Goal: Information Seeking & Learning: Learn about a topic

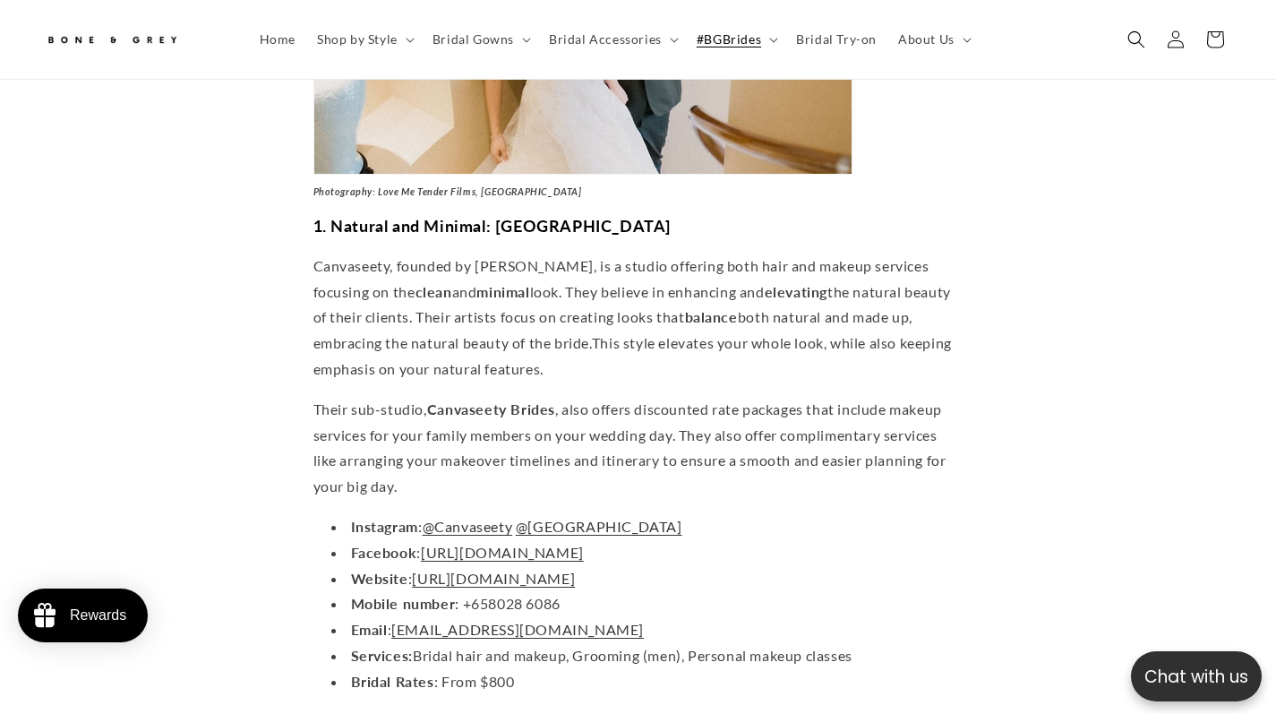
scroll to position [1575, 0]
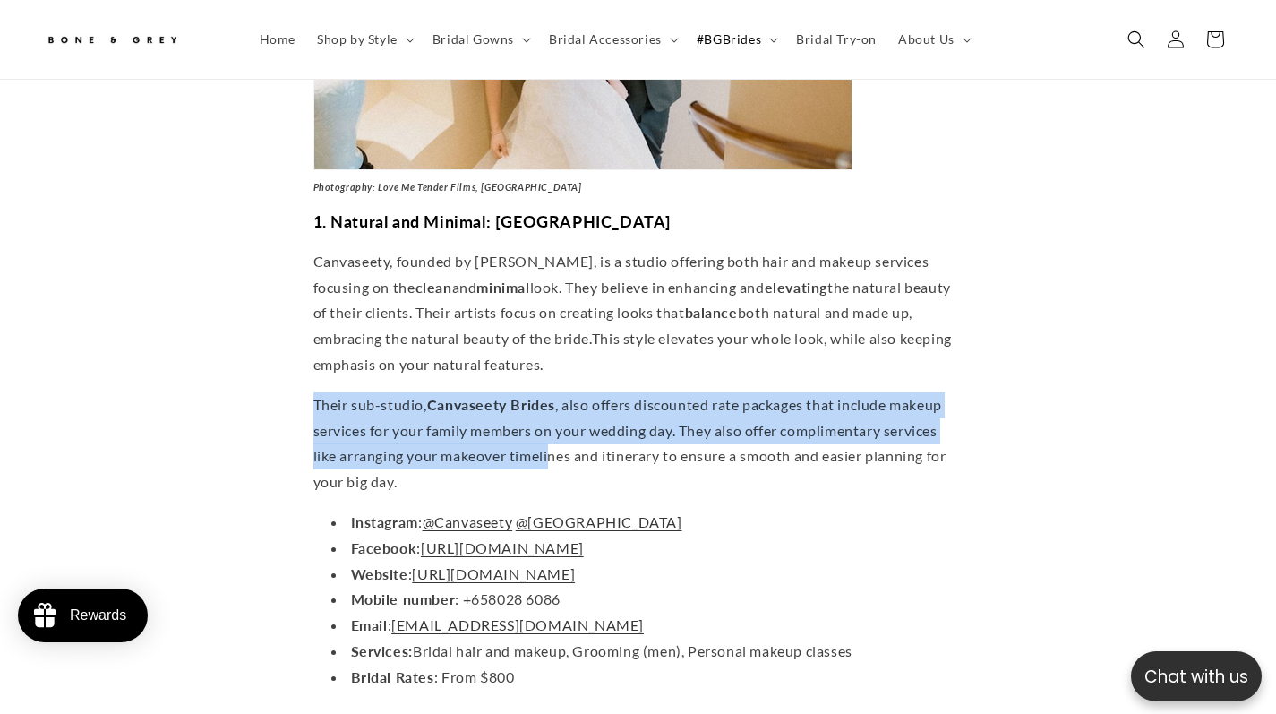
drag, startPoint x: 553, startPoint y: 333, endPoint x: 553, endPoint y: 400, distance: 67.2
click at [553, 400] on span "Their sub-studio, Canvaseety Brides , also offers discounted rate packages that…" at bounding box center [629, 443] width 633 height 94
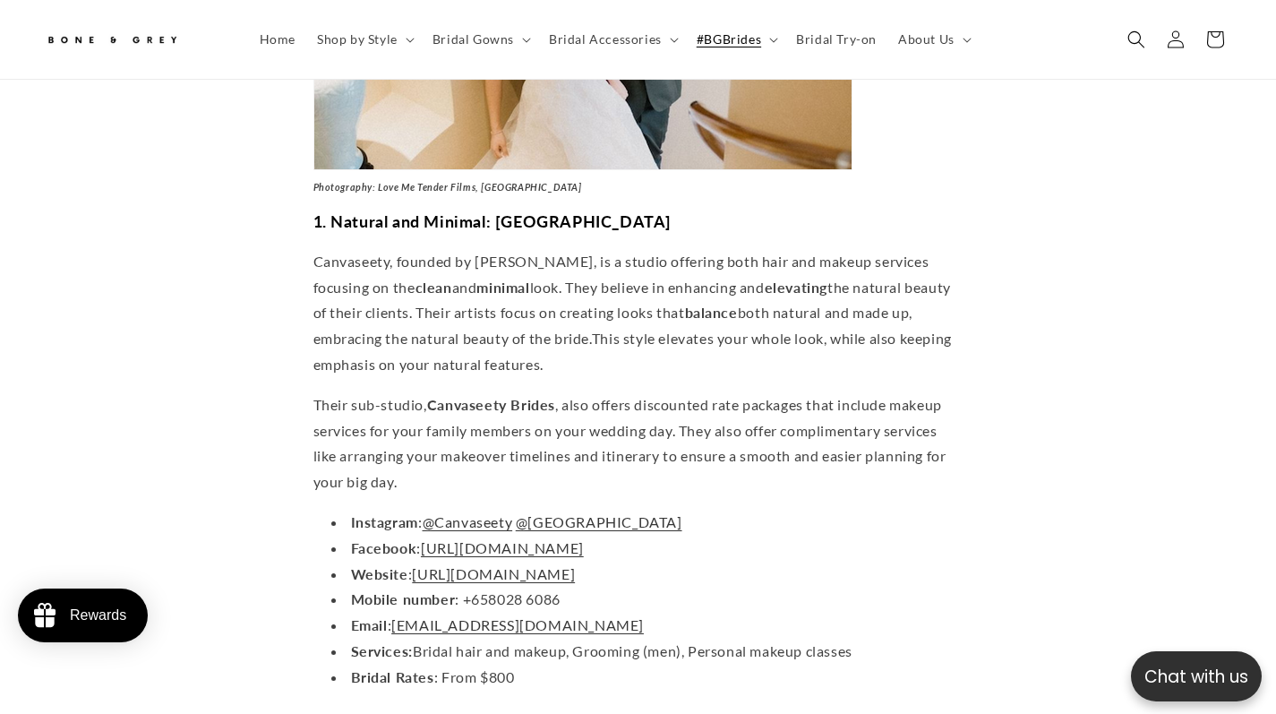
scroll to position [0, 860]
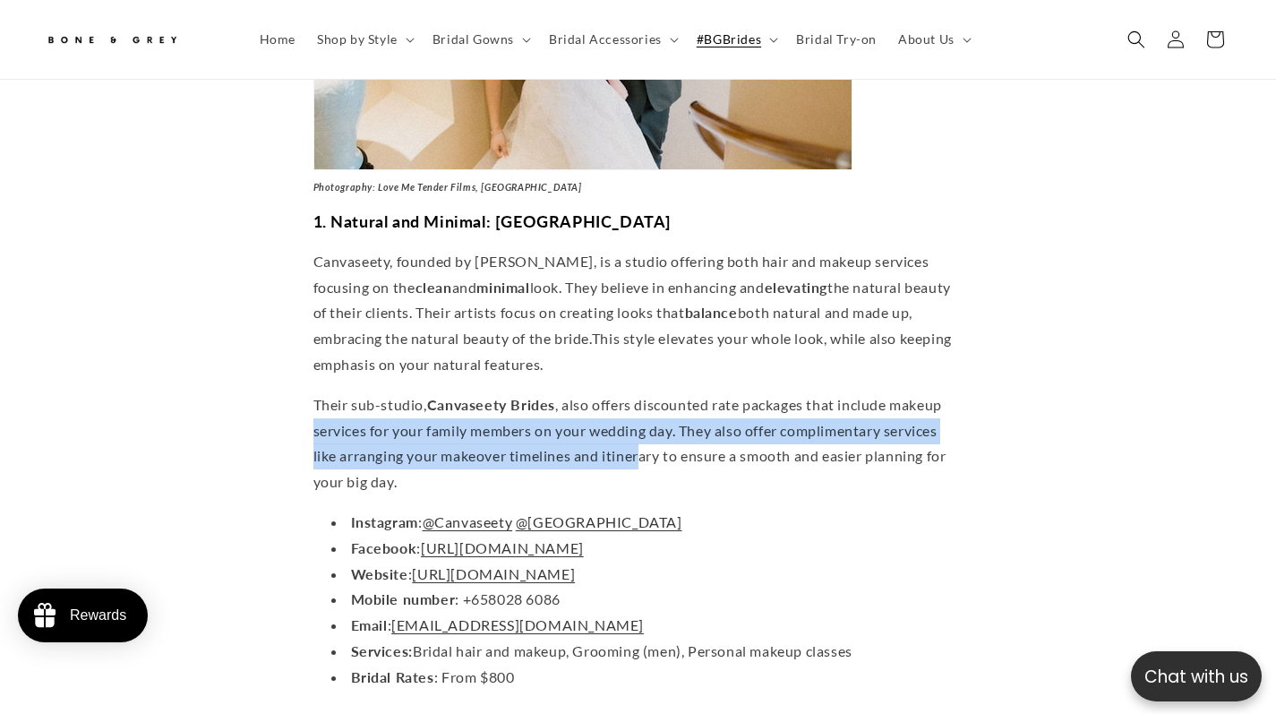
drag, startPoint x: 642, startPoint y: 399, endPoint x: 279, endPoint y: 367, distance: 364.1
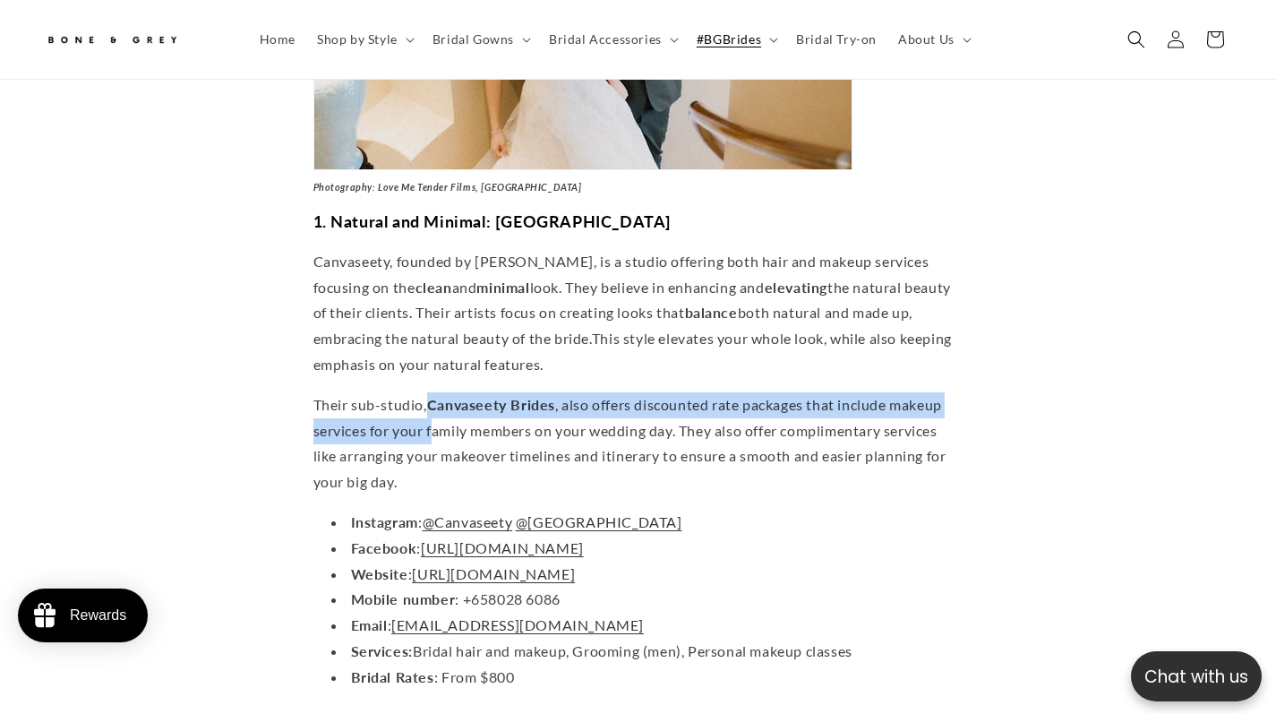
drag, startPoint x: 429, startPoint y: 355, endPoint x: 437, endPoint y: 362, distance: 10.8
click at [437, 392] on p "Their sub-studio, Canvaseety Brides , also offers discounted rate packages that…" at bounding box center [638, 443] width 650 height 103
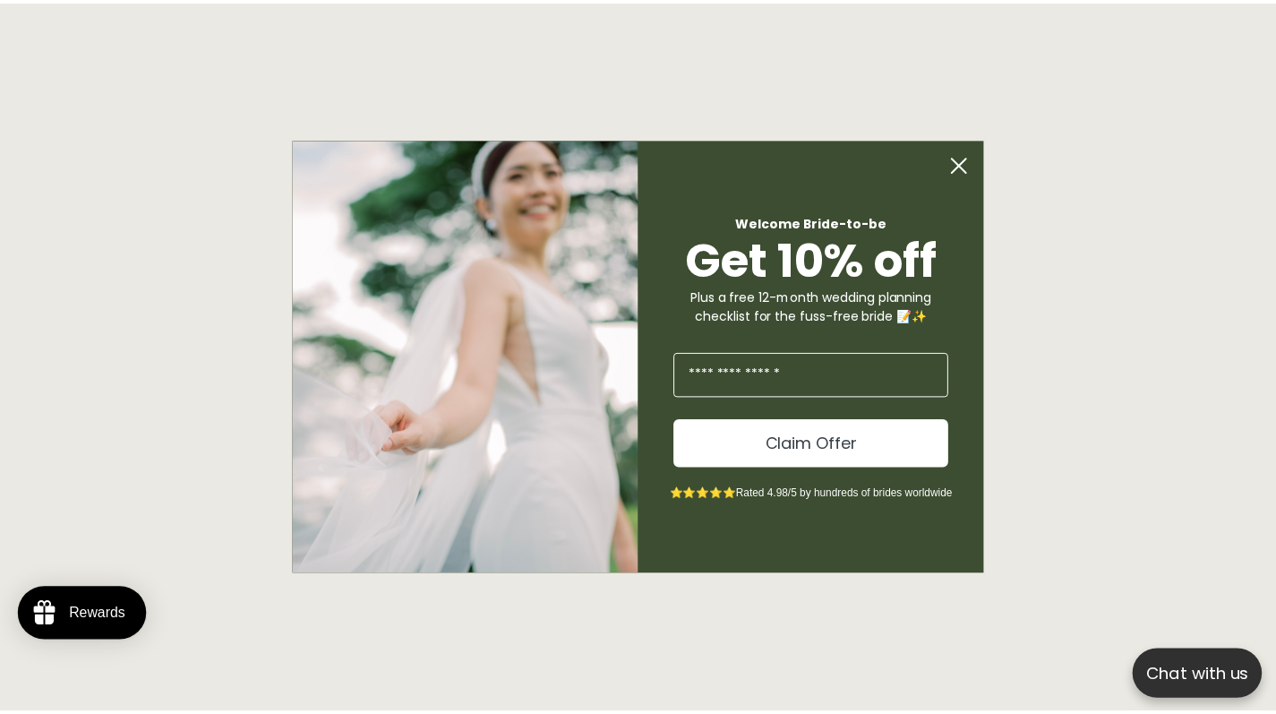
scroll to position [0, 435]
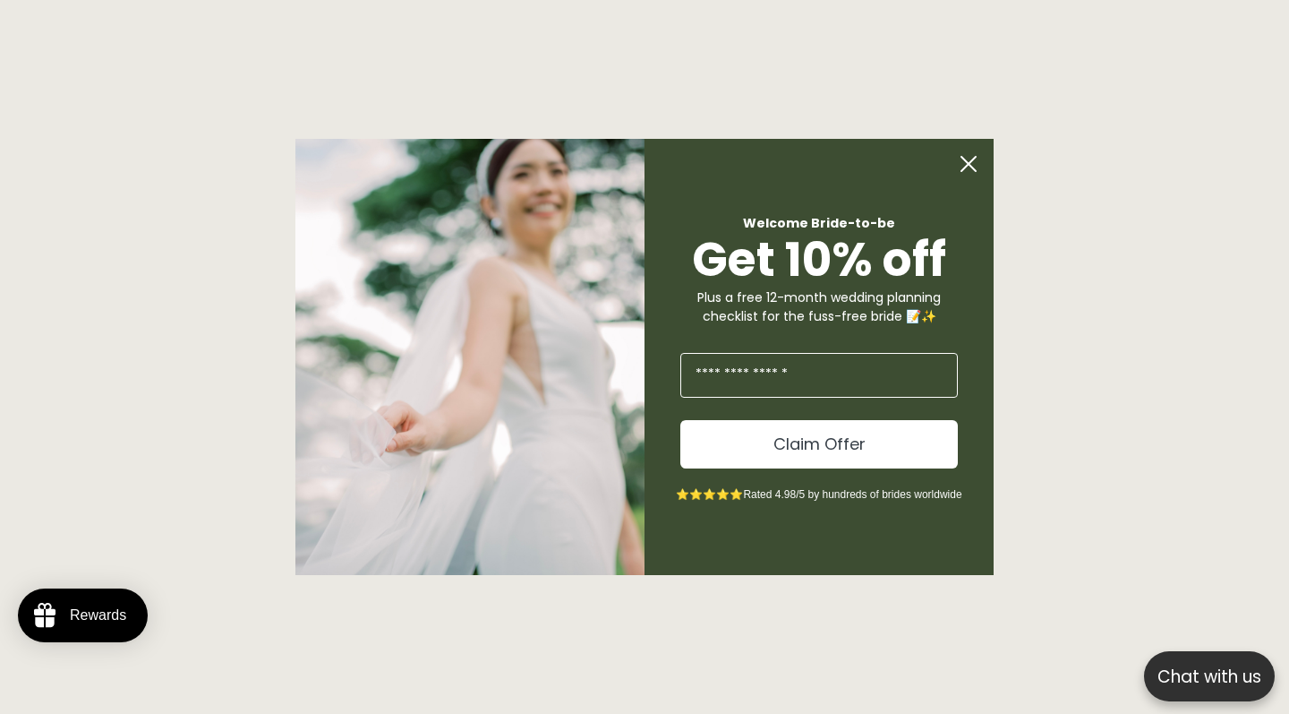
click at [972, 172] on circle "Close dialog" at bounding box center [969, 164] width 34 height 34
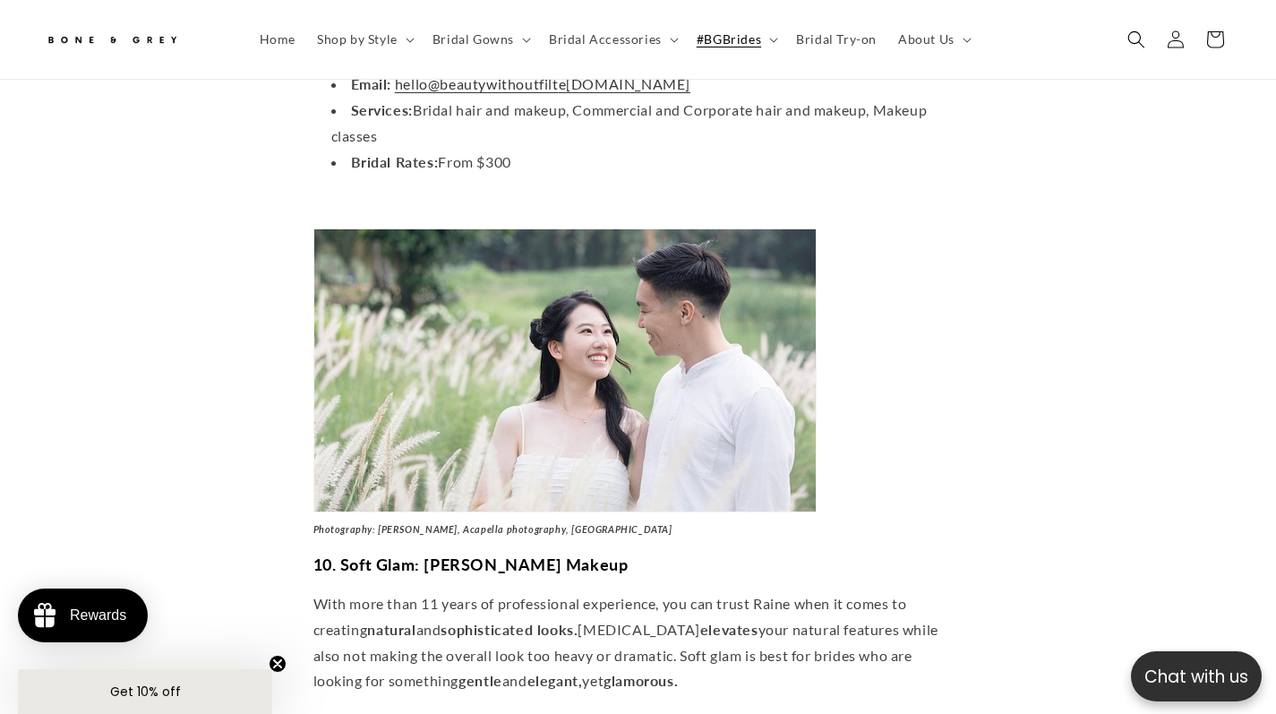
scroll to position [0, 430]
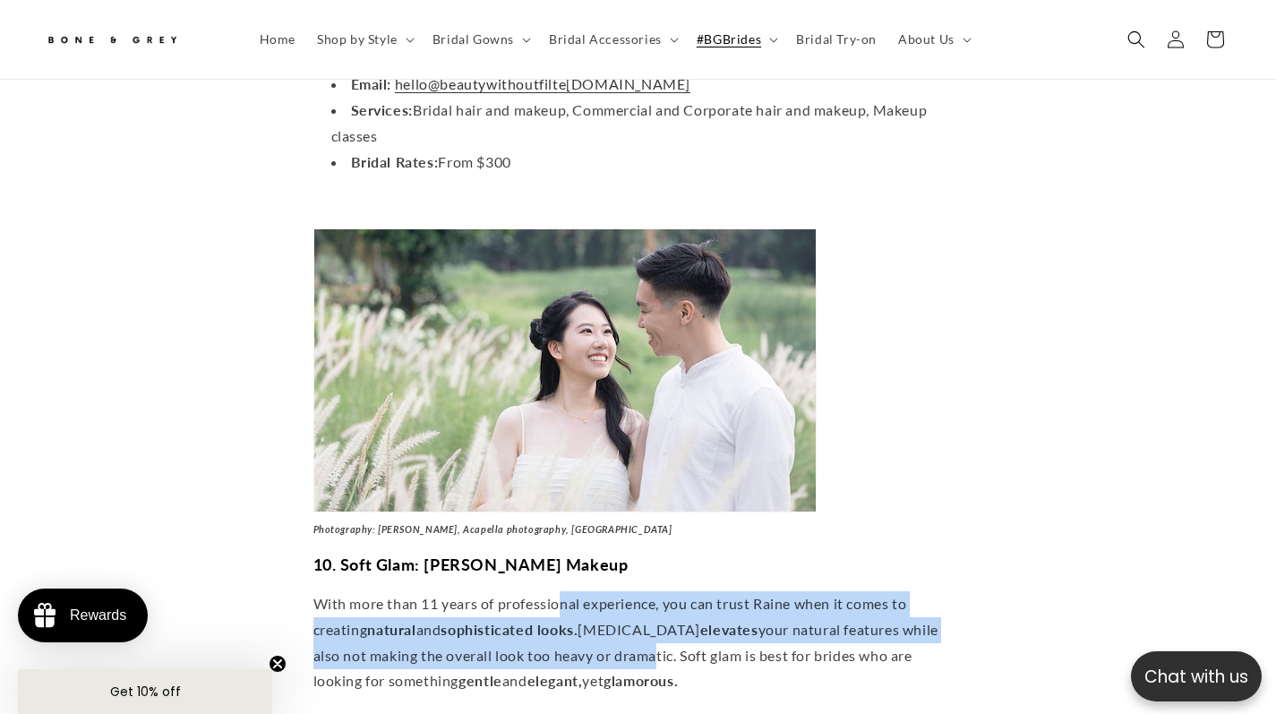
drag, startPoint x: 565, startPoint y: 465, endPoint x: 578, endPoint y: 471, distance: 14.0
click at [578, 591] on p "With more than 11 years of professional experience, you can trust Raine when it…" at bounding box center [638, 642] width 650 height 103
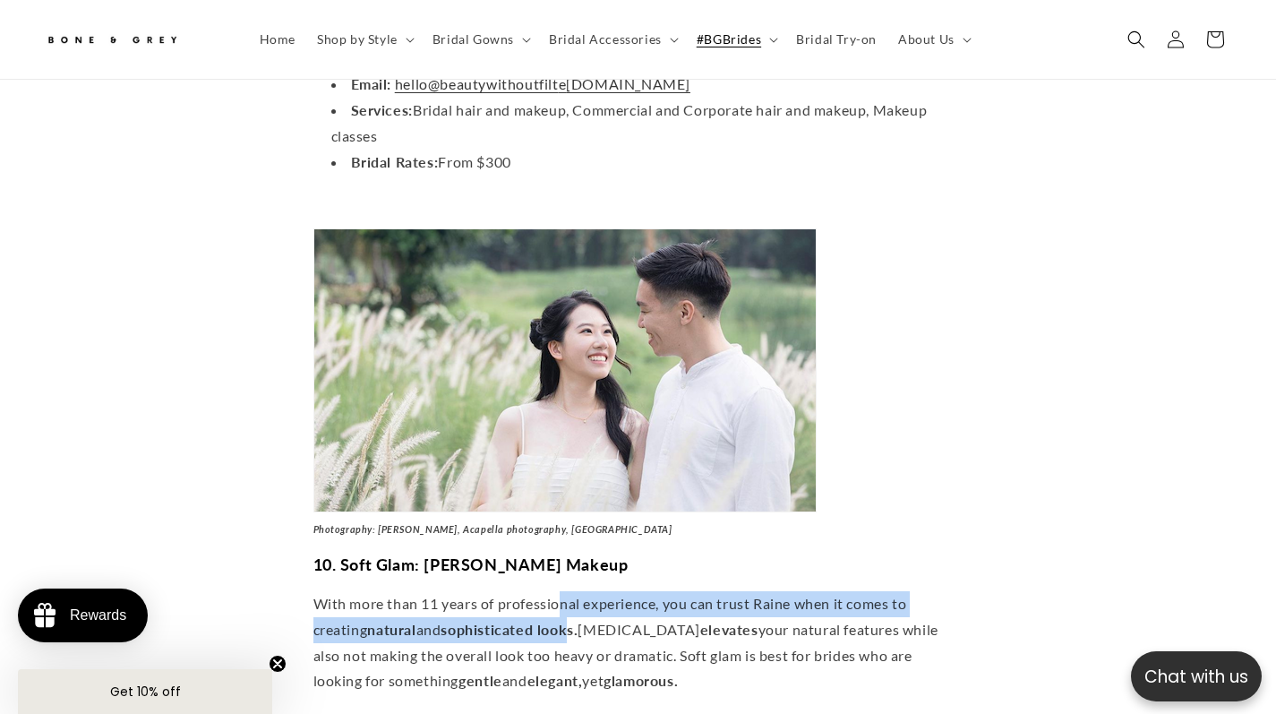
click at [578, 591] on p "With more than 11 years of professional experience, you can trust Raine when it…" at bounding box center [638, 642] width 650 height 103
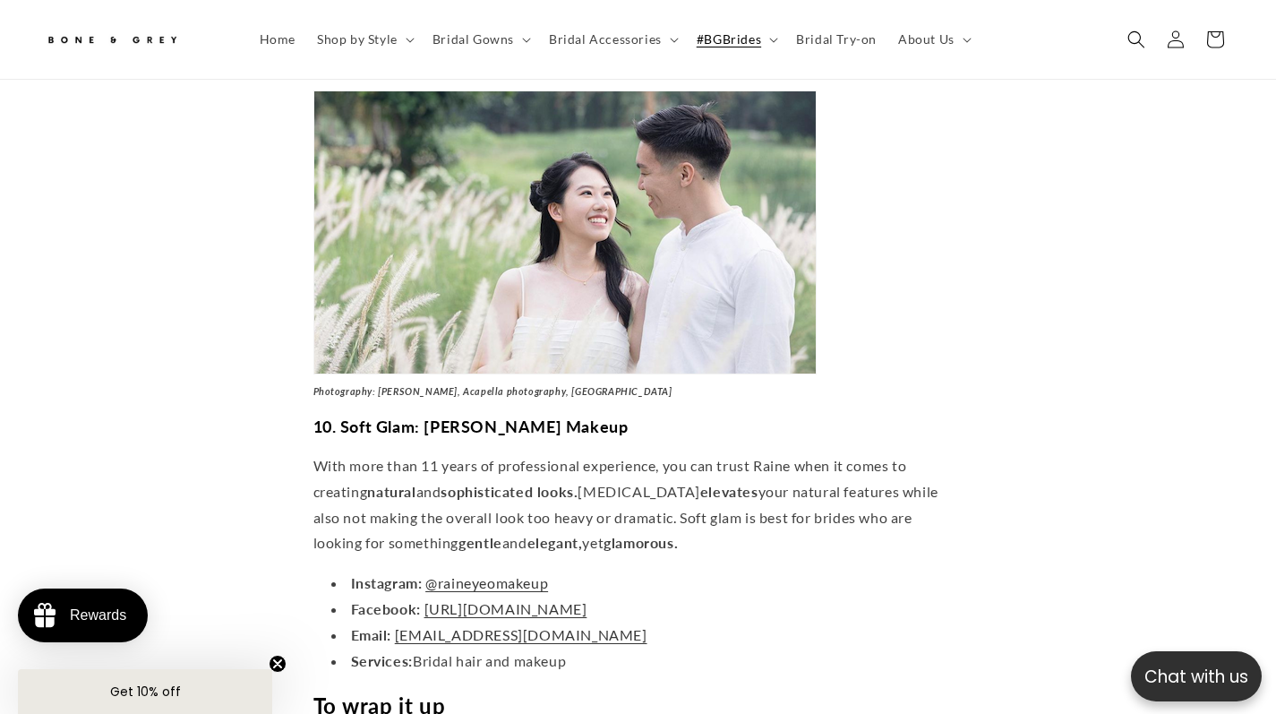
scroll to position [8330, 0]
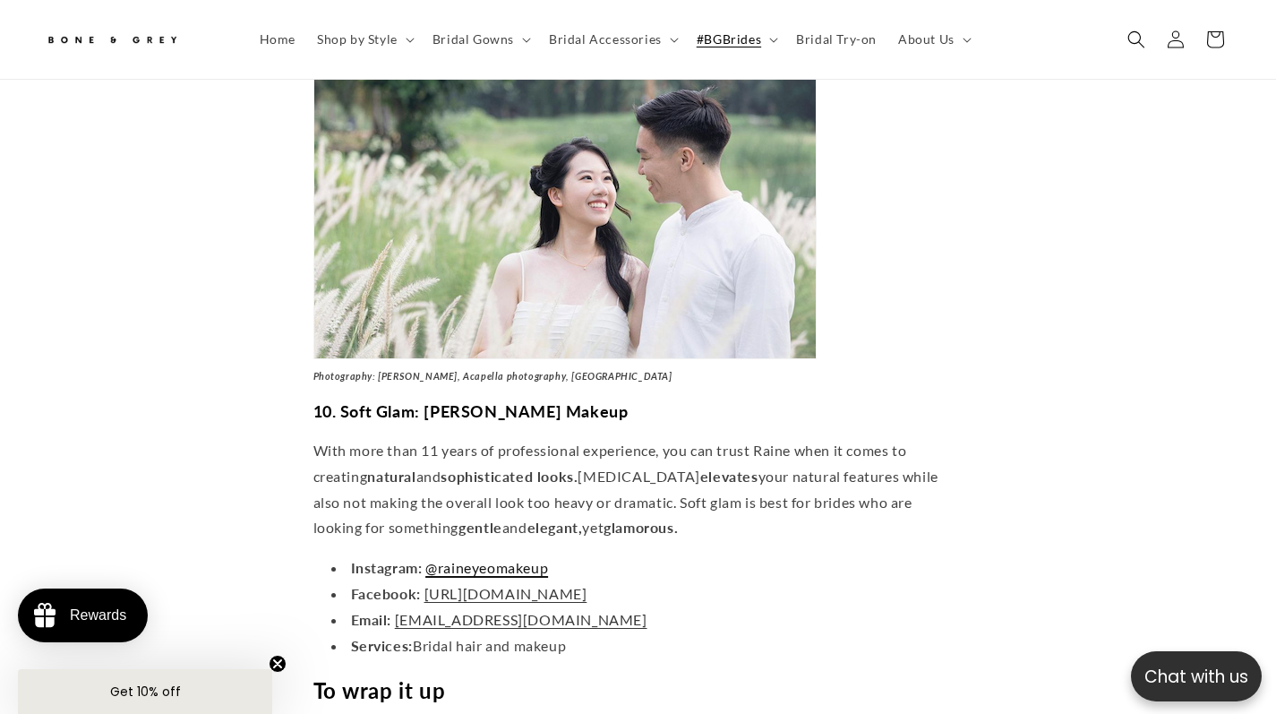
click at [501, 559] on link "@raineyeomakeup" at bounding box center [486, 567] width 123 height 17
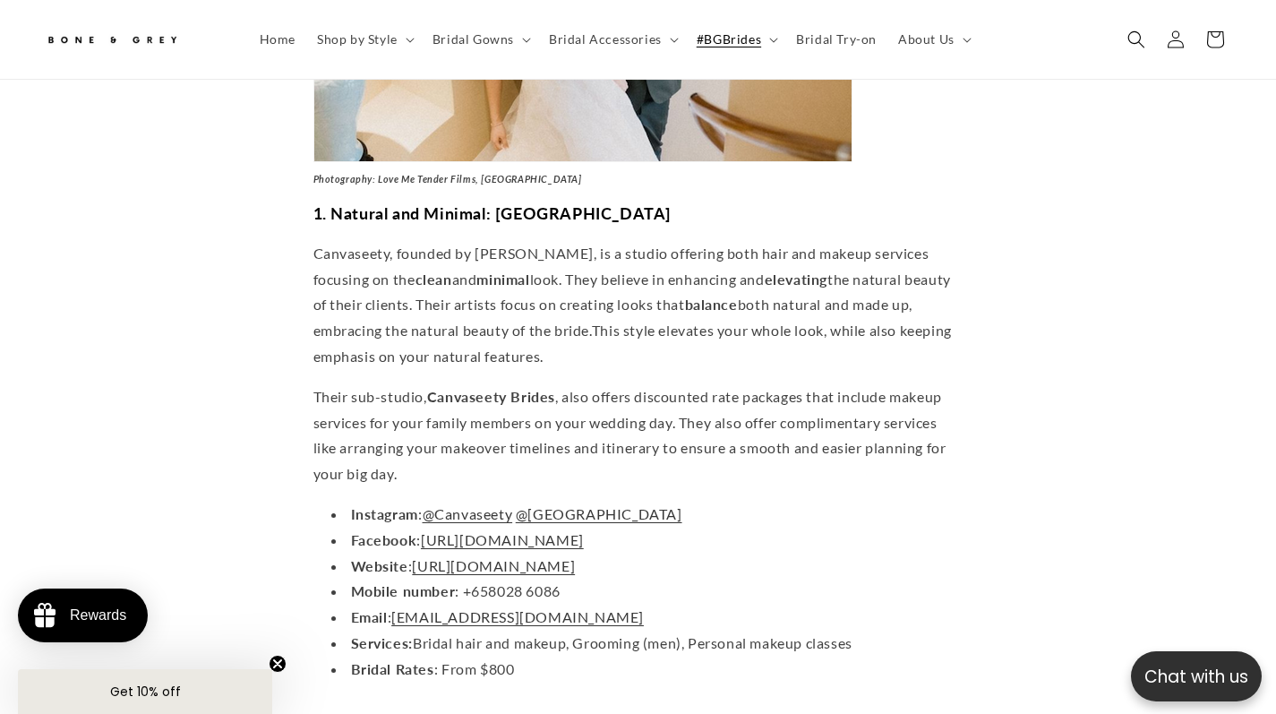
scroll to position [1614, 0]
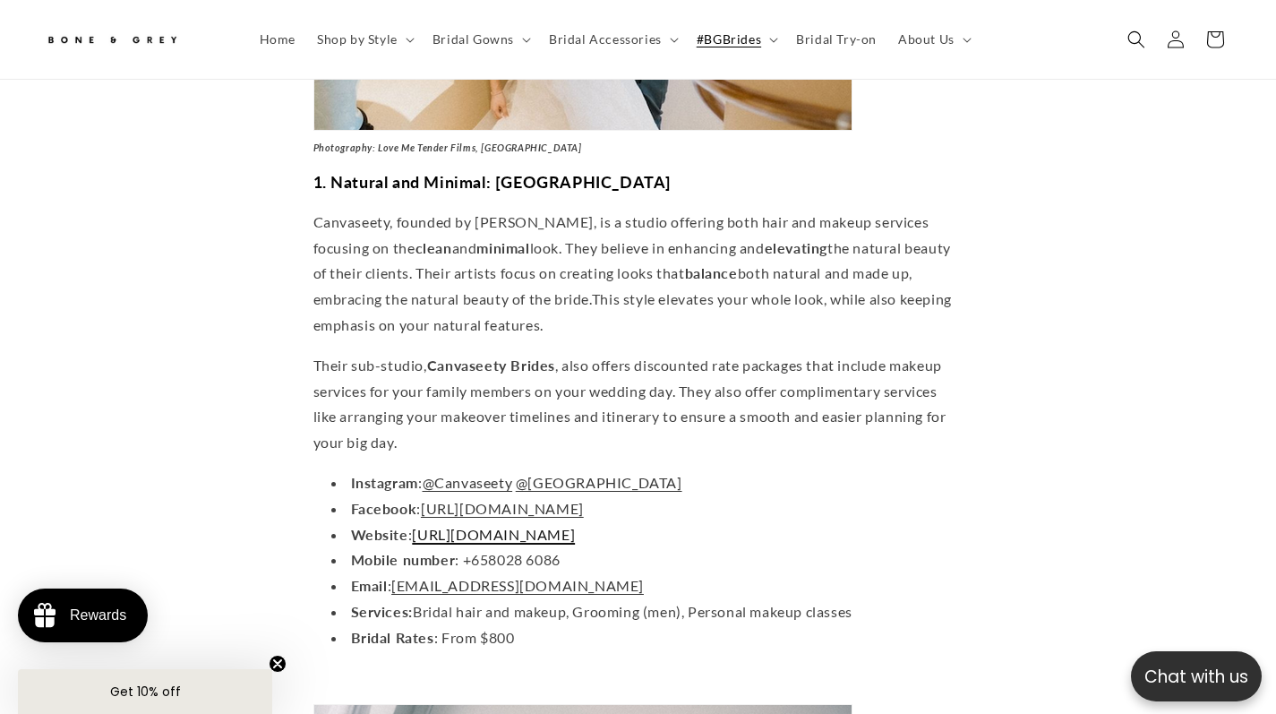
click at [510, 526] on span "[URL][DOMAIN_NAME]" at bounding box center [493, 534] width 163 height 17
